Goal: Find specific page/section: Find specific page/section

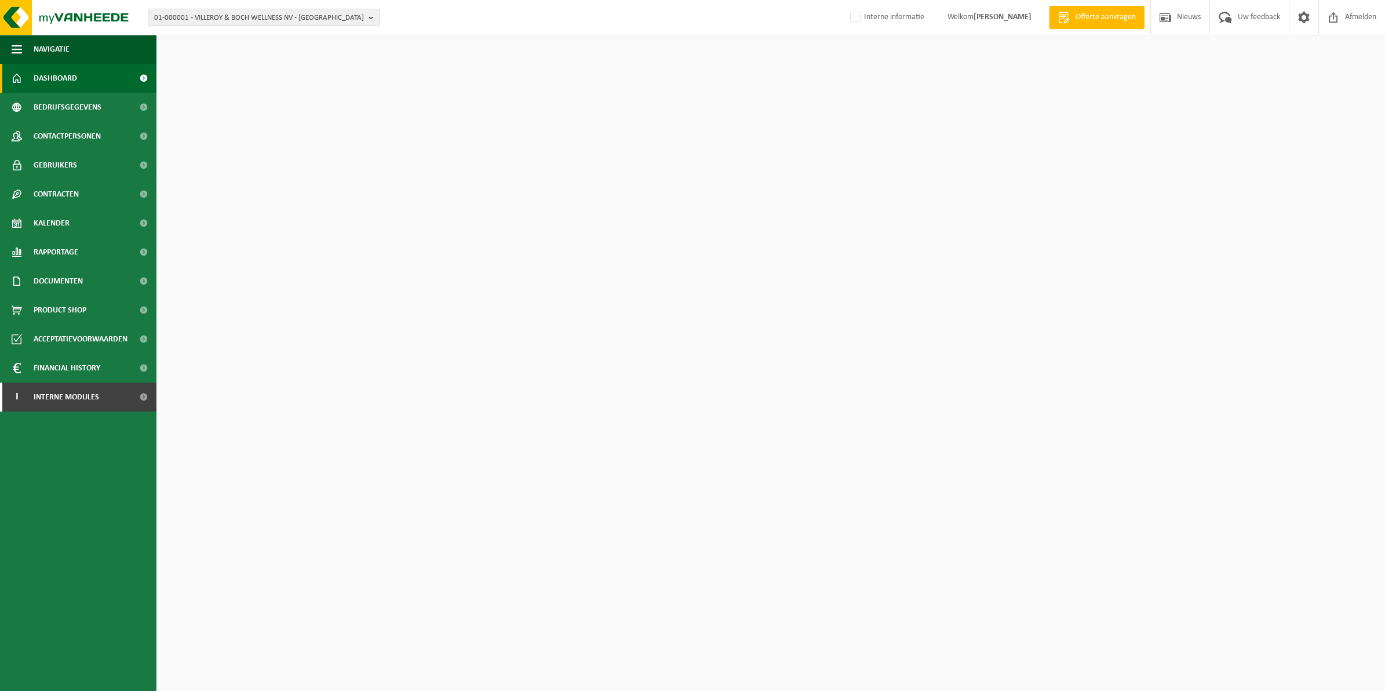
click at [351, 20] on span "01-000001 - VILLEROY & BOCH WELLNESS NV - ROESELARE" at bounding box center [259, 17] width 210 height 17
click at [323, 37] on input "text" at bounding box center [264, 36] width 226 height 14
drag, startPoint x: 343, startPoint y: 19, endPoint x: 336, endPoint y: 23, distance: 7.6
click at [343, 19] on span "01-000001 - VILLEROY & BOCH WELLNESS NV - ROESELARE" at bounding box center [259, 17] width 210 height 17
click at [330, 20] on span "01-000001 - VILLEROY & BOCH WELLNESS NV - ROESELARE" at bounding box center [259, 17] width 210 height 17
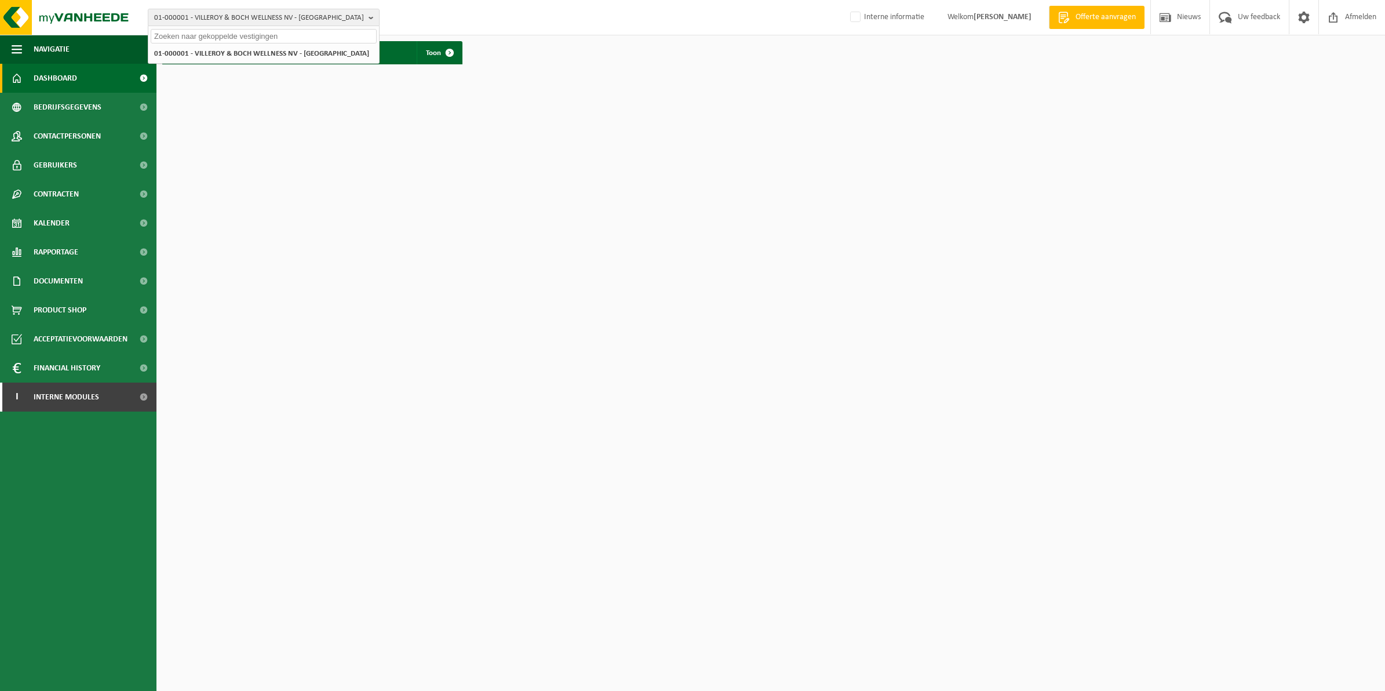
click at [297, 41] on input "text" at bounding box center [264, 36] width 226 height 14
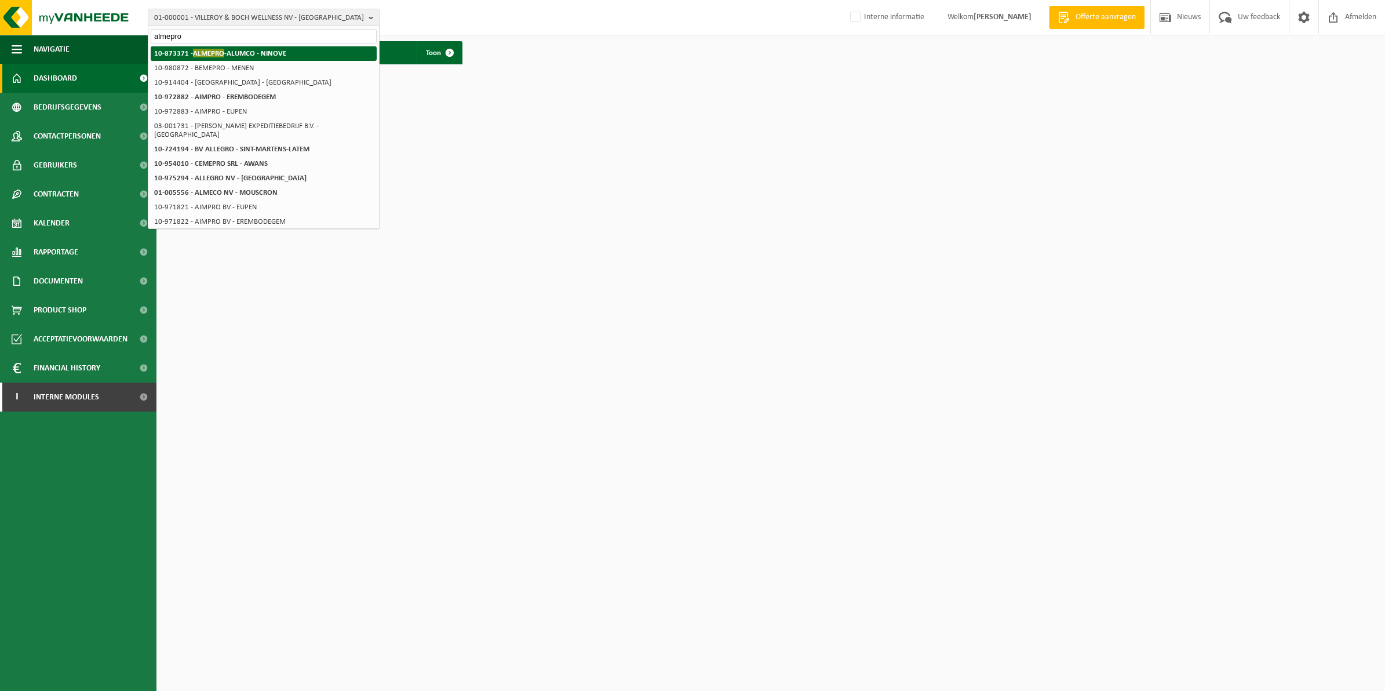
type input "almepro"
click at [287, 46] on li "10-873371 - ALMEPRO -ALUMCO - NINOVE" at bounding box center [264, 53] width 226 height 14
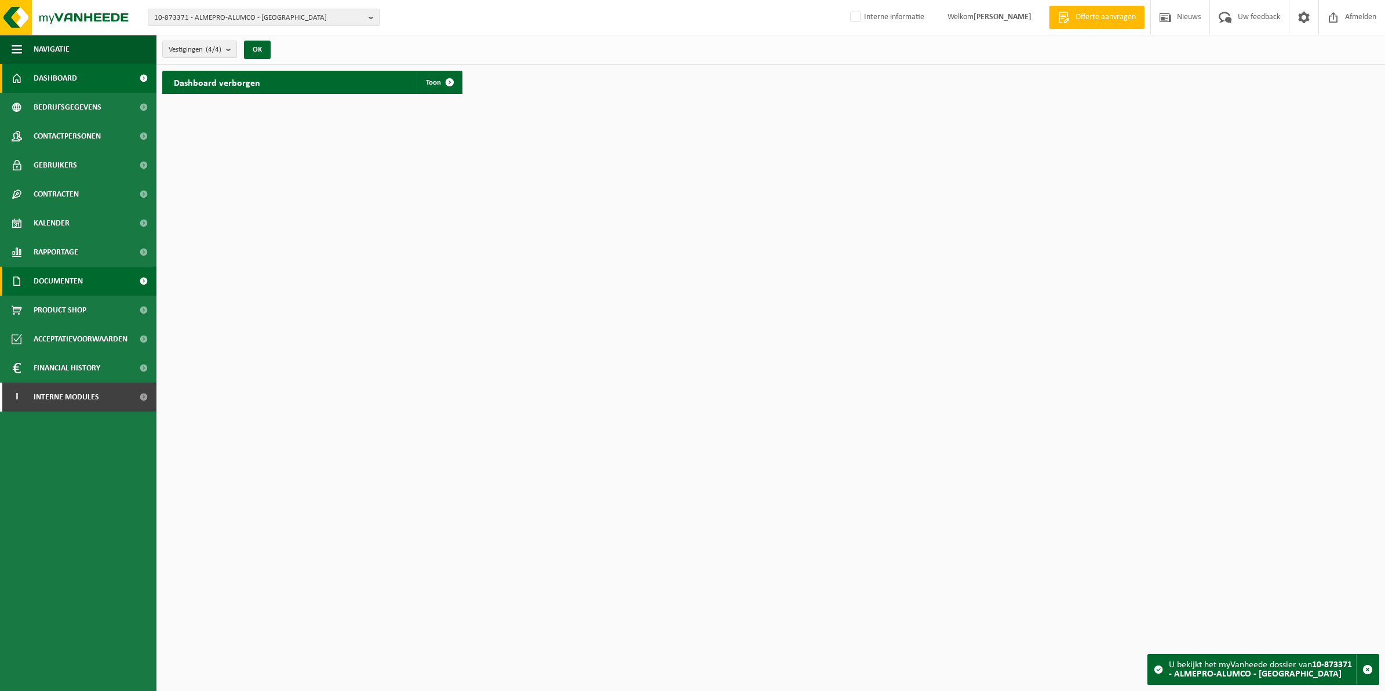
click at [90, 280] on link "Documenten" at bounding box center [78, 281] width 156 height 29
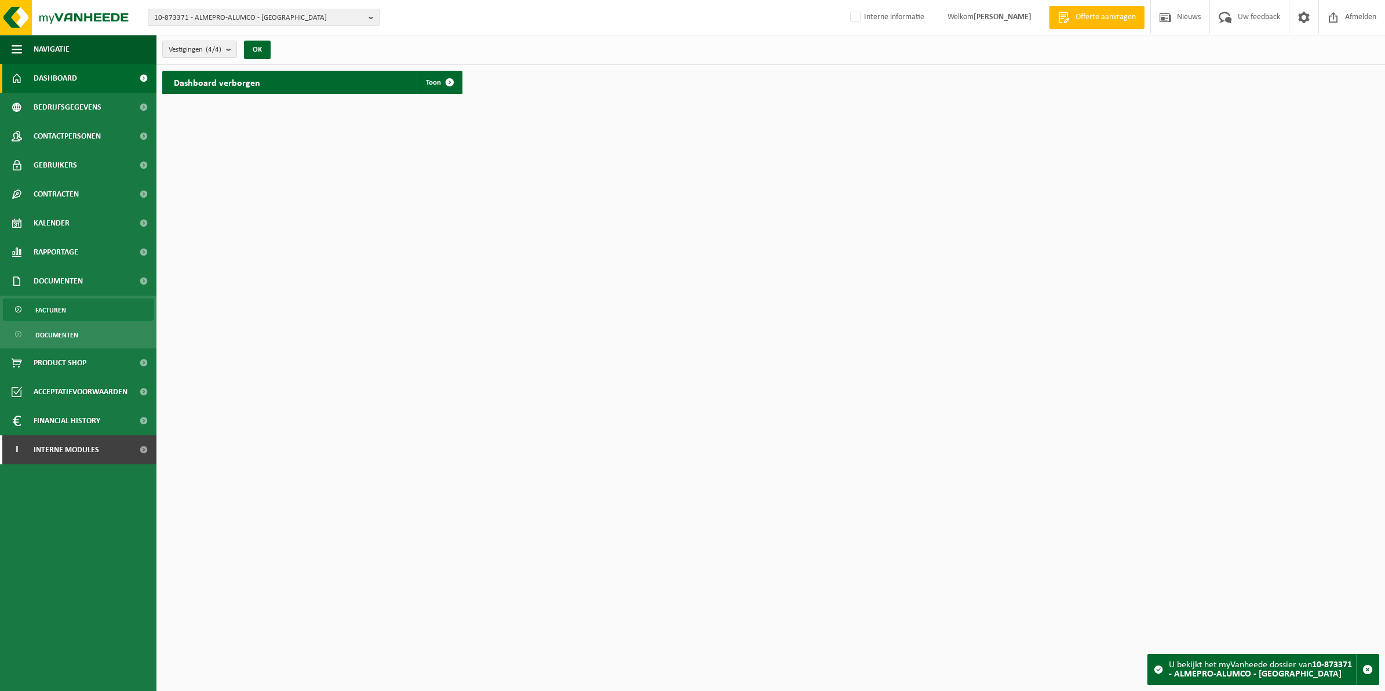
click at [84, 309] on link "Facturen" at bounding box center [78, 309] width 151 height 22
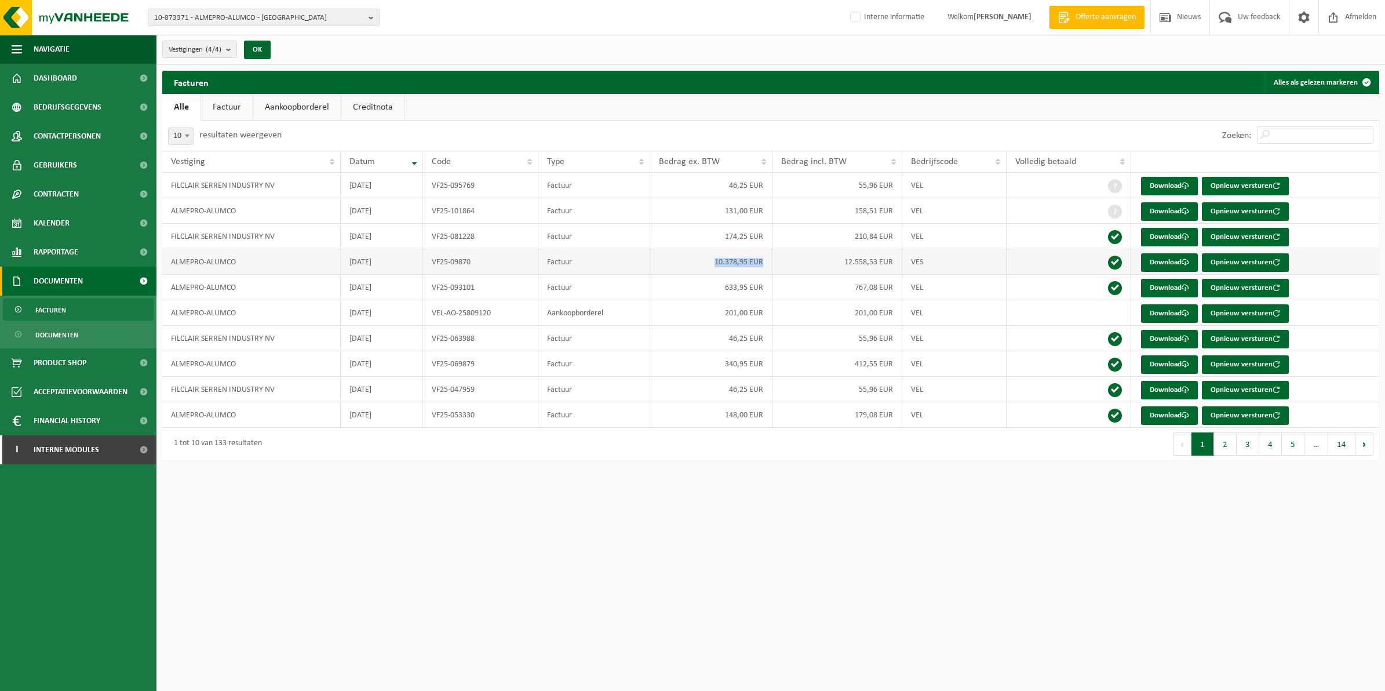
drag, startPoint x: 716, startPoint y: 265, endPoint x: 769, endPoint y: 264, distance: 53.4
click at [769, 264] on td "10.378,95 EUR" at bounding box center [711, 262] width 123 height 26
click at [1227, 454] on button "2" at bounding box center [1225, 443] width 23 height 23
click at [1257, 451] on button "3" at bounding box center [1248, 443] width 23 height 23
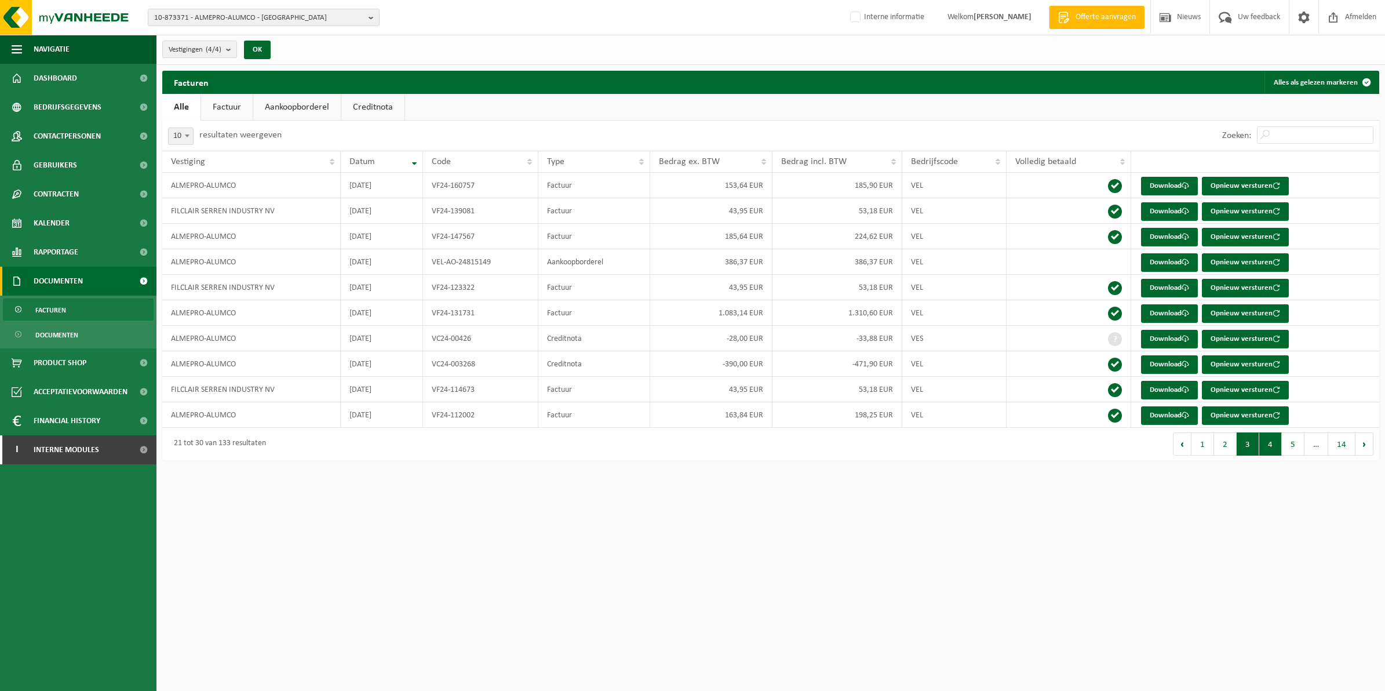
click at [1269, 452] on button "4" at bounding box center [1270, 443] width 23 height 23
click at [1122, 185] on td at bounding box center [1069, 186] width 125 height 26
drag, startPoint x: 432, startPoint y: 187, endPoint x: 476, endPoint y: 184, distance: 43.5
click at [476, 184] on td "VF24-13947" at bounding box center [480, 186] width 115 height 26
copy td "VF24-13947"
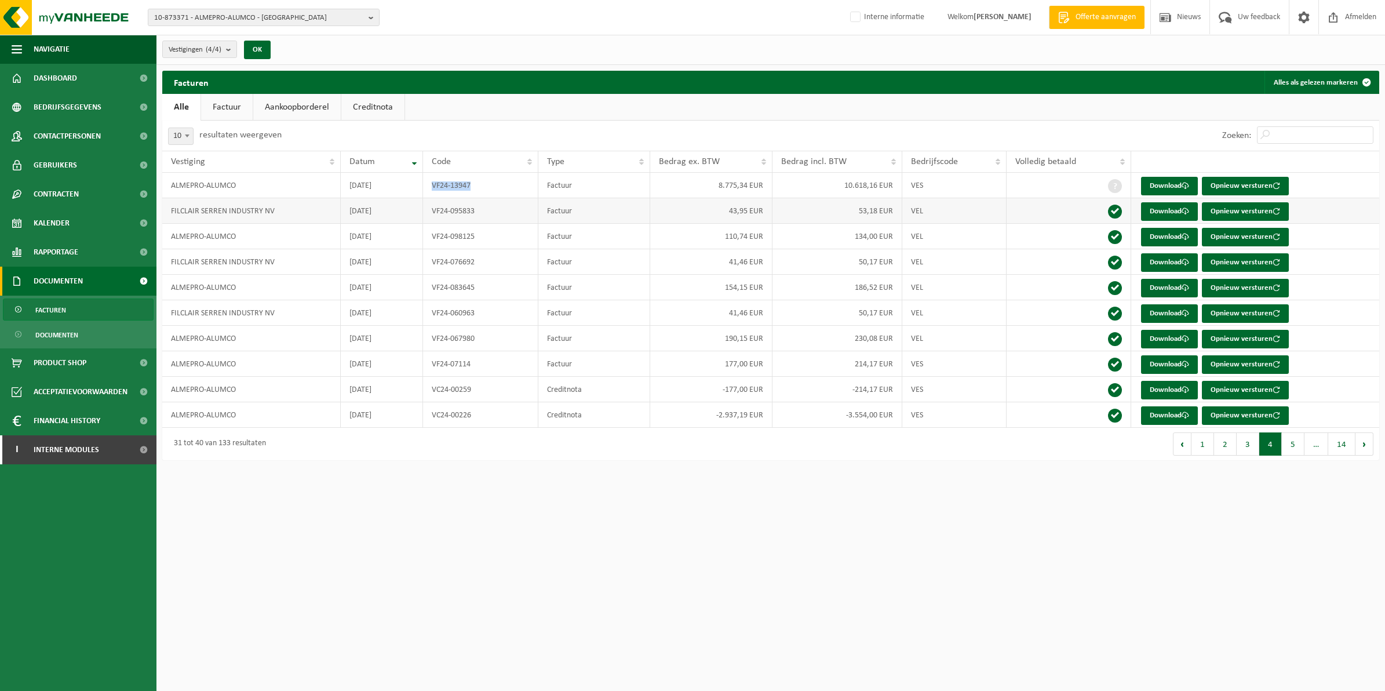
click at [682, 224] on td "43,95 EUR" at bounding box center [711, 211] width 123 height 26
